Goal: Find specific page/section

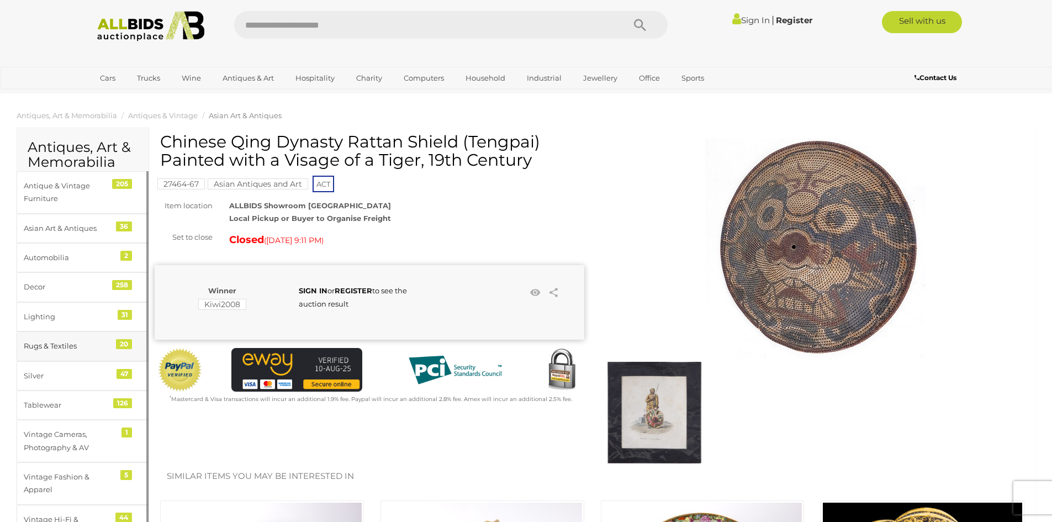
click at [56, 344] on div "Rugs & Textiles" at bounding box center [69, 346] width 91 height 13
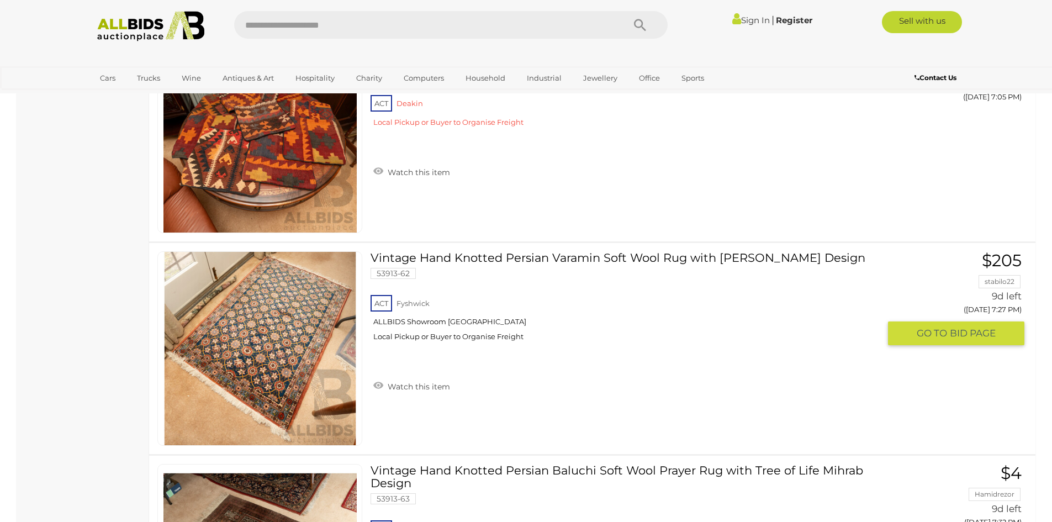
scroll to position [2762, 0]
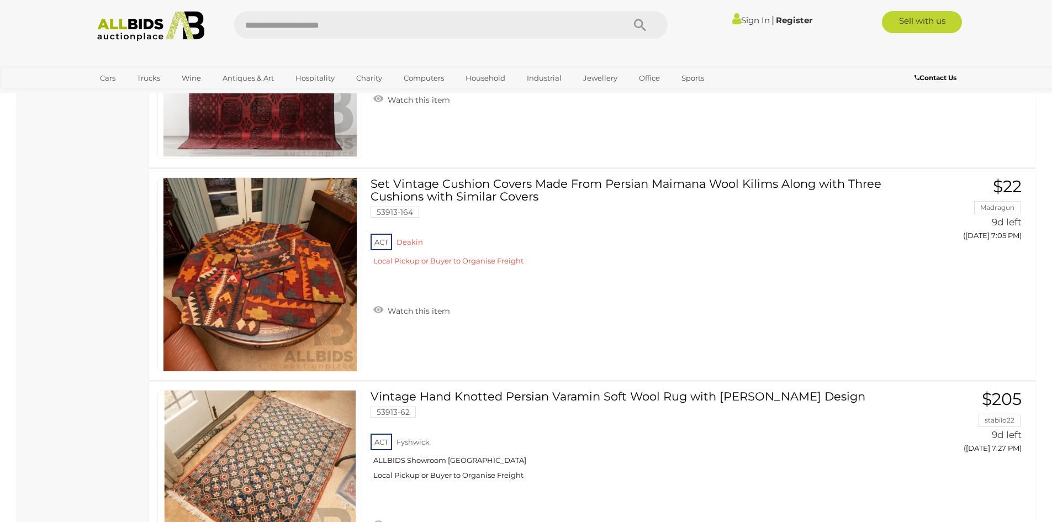
click at [310, 30] on input "text" at bounding box center [423, 25] width 379 height 28
type input "*****"
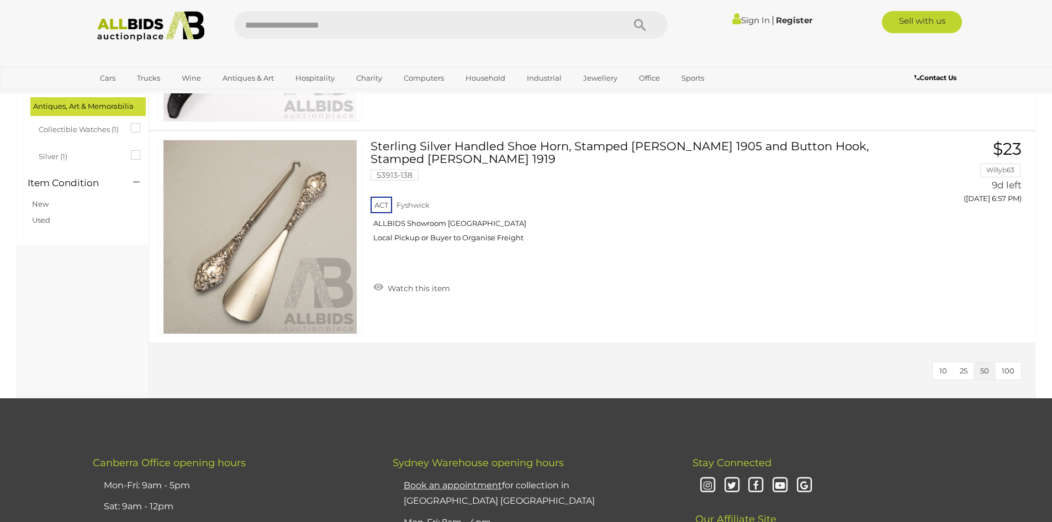
scroll to position [55, 0]
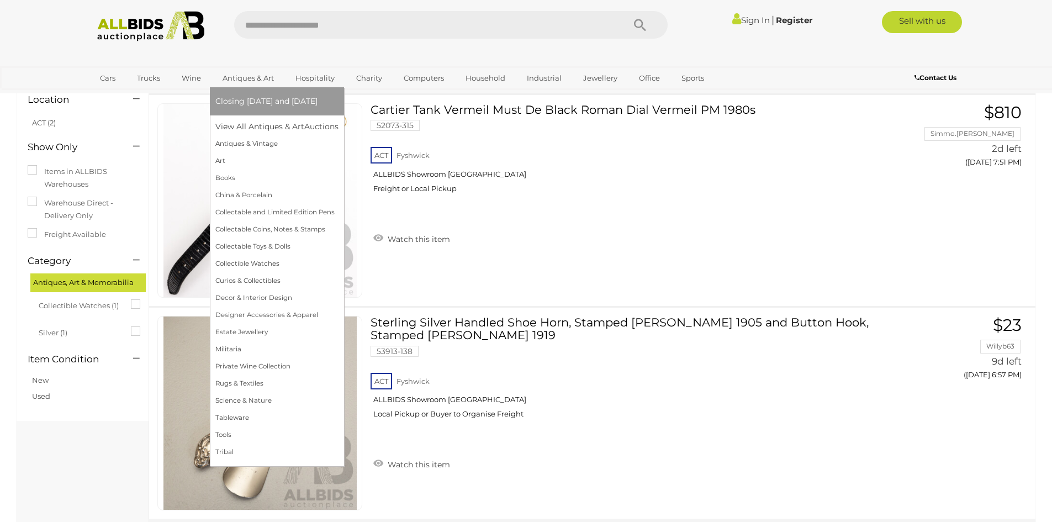
click at [241, 78] on link "Antiques & Art" at bounding box center [248, 78] width 66 height 18
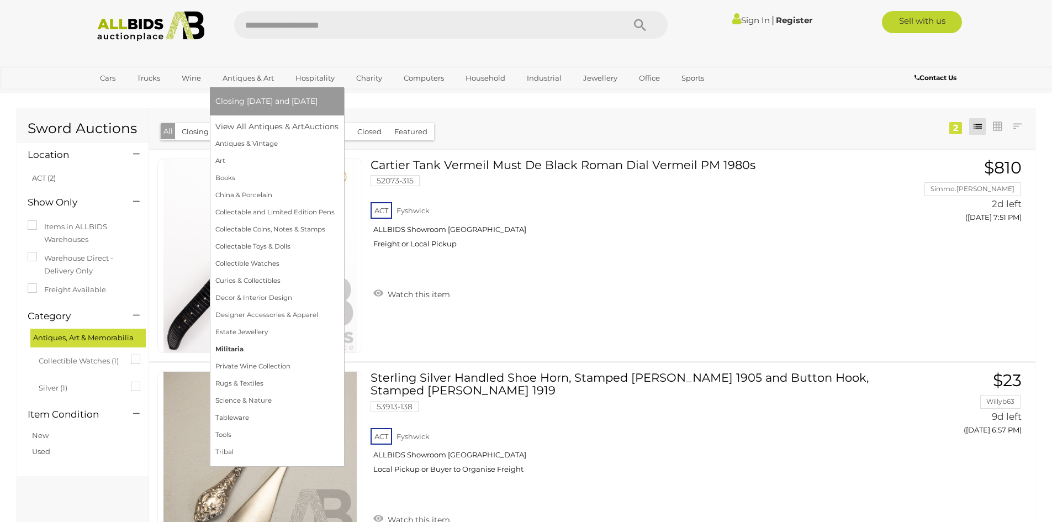
click at [229, 345] on link "Militaria" at bounding box center [276, 349] width 123 height 17
